Goal: Complete application form

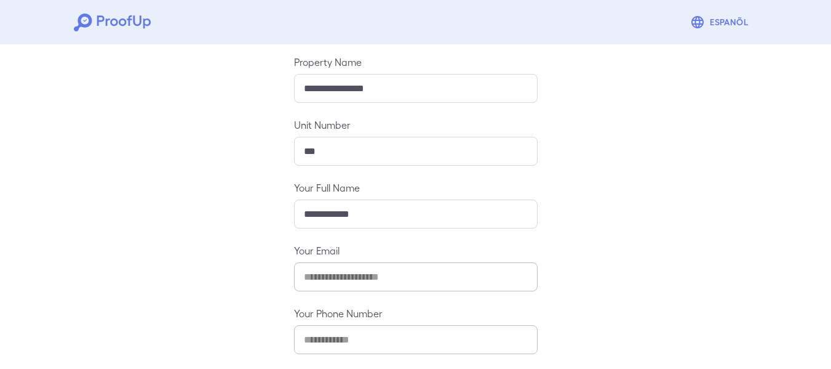
scroll to position [189, 0]
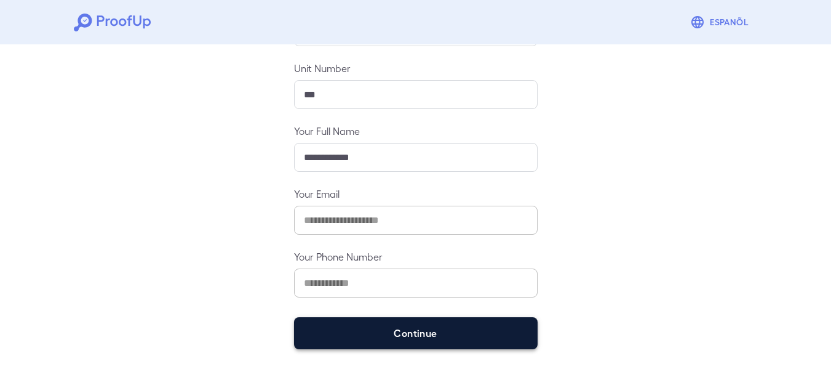
click at [359, 337] on button "Continue" at bounding box center [416, 333] width 244 height 32
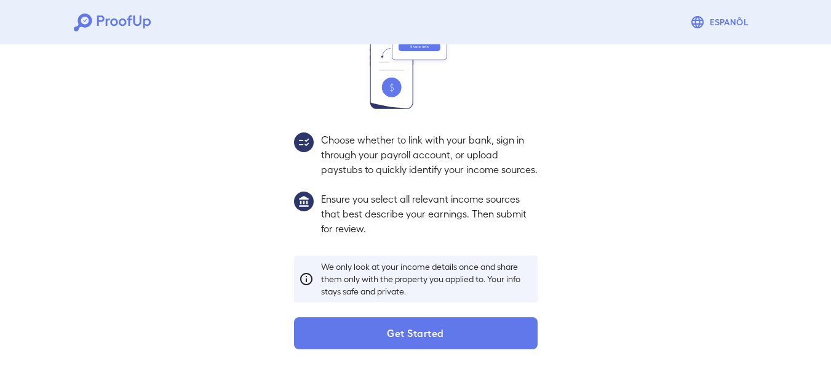
scroll to position [172, 0]
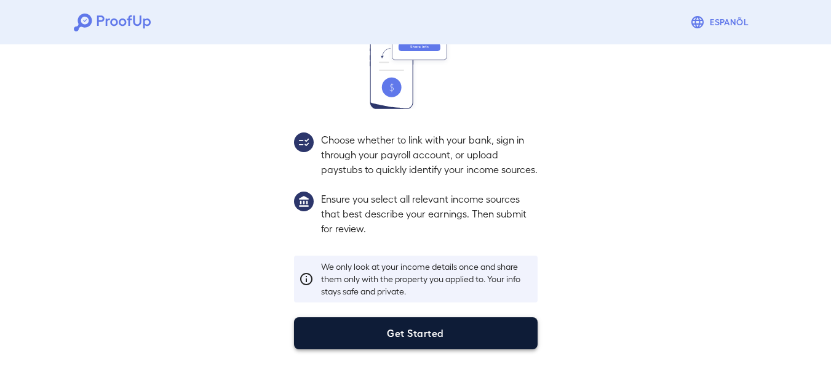
click at [386, 325] on button "Get Started" at bounding box center [416, 333] width 244 height 32
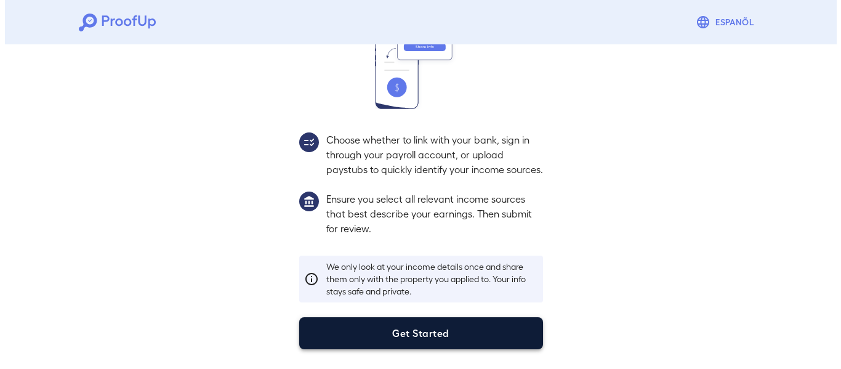
scroll to position [102, 0]
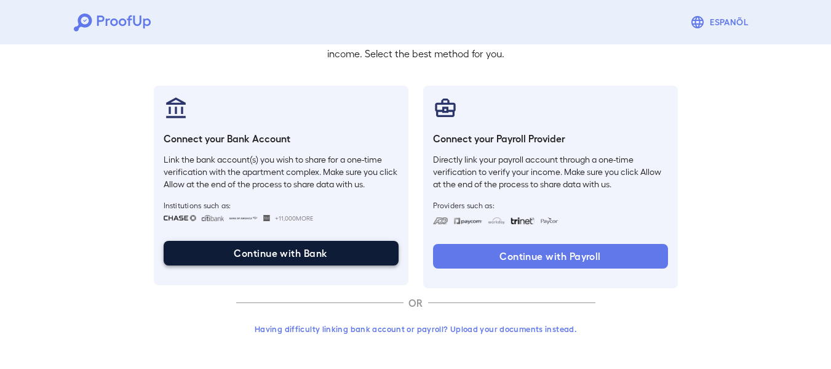
click at [265, 255] on button "Continue with Bank" at bounding box center [281, 253] width 235 height 25
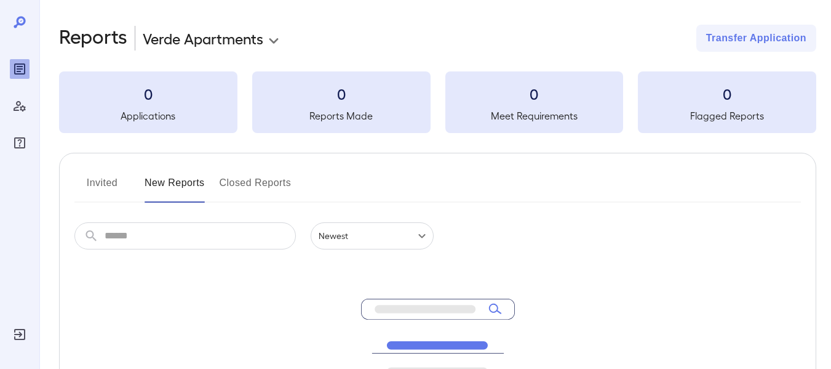
scroll to position [95, 0]
